Goal: Information Seeking & Learning: Learn about a topic

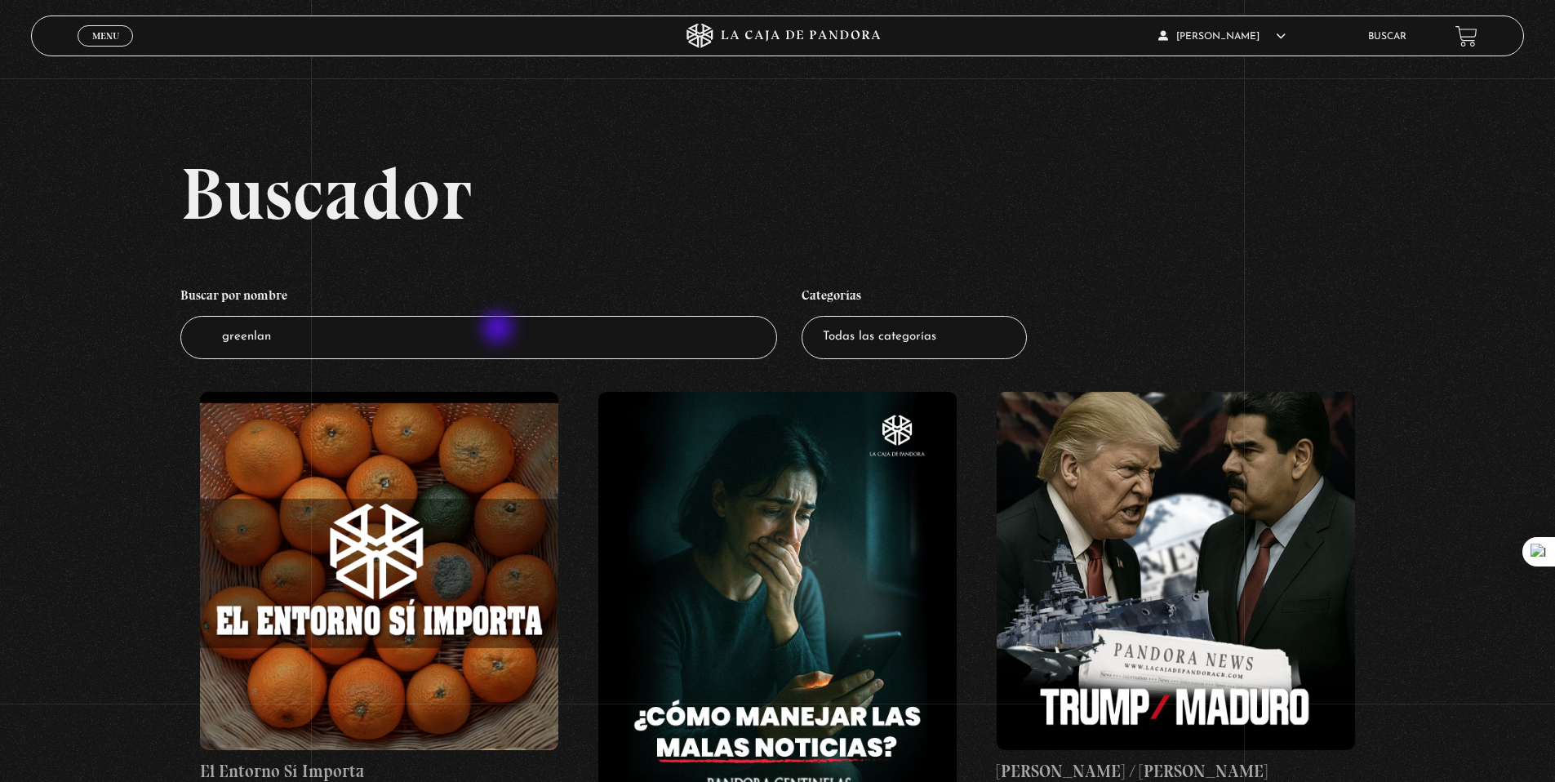
type input "greenland"
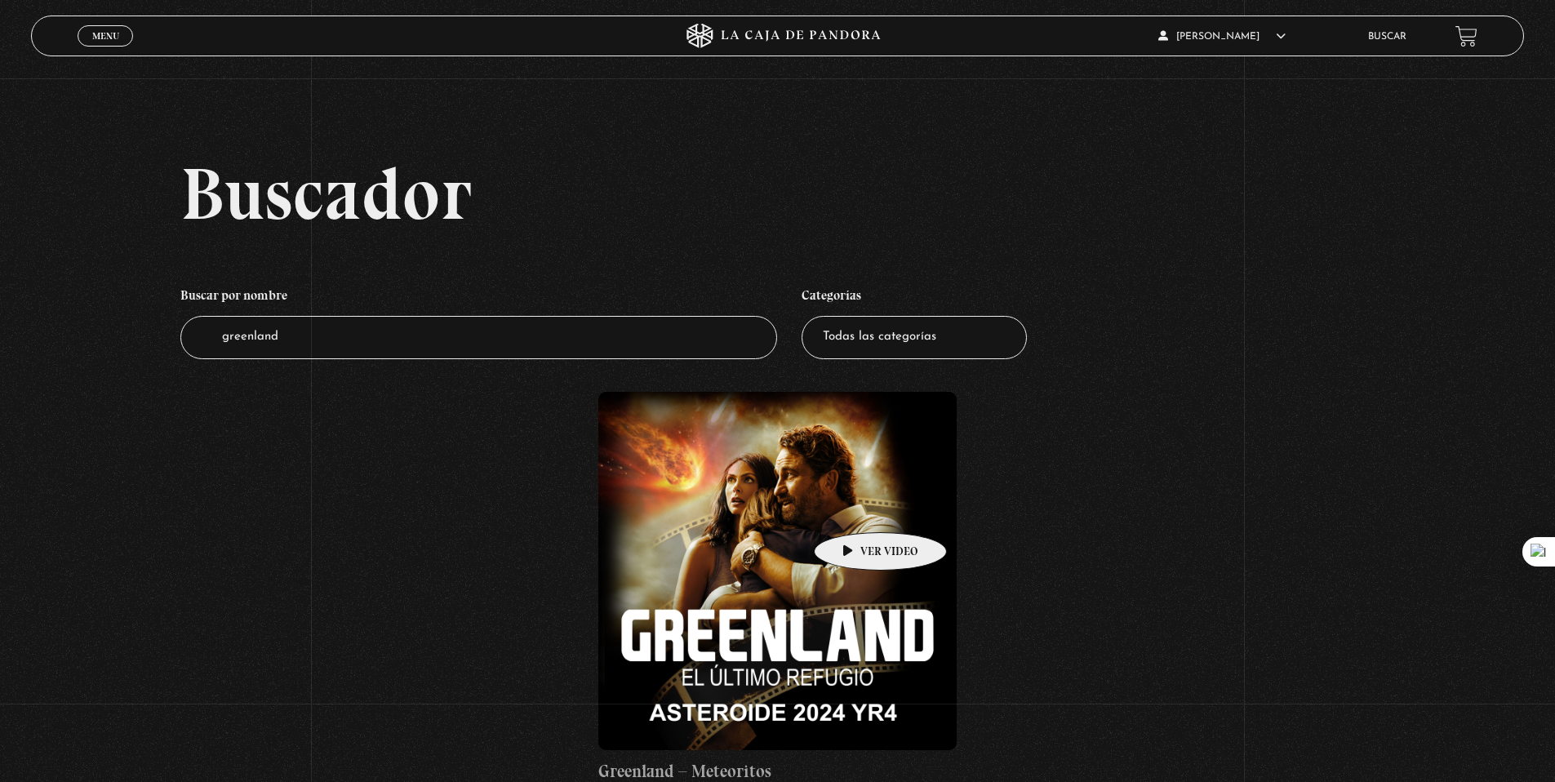
click at [855, 507] on figure at bounding box center [777, 571] width 358 height 358
